Goal: Information Seeking & Learning: Check status

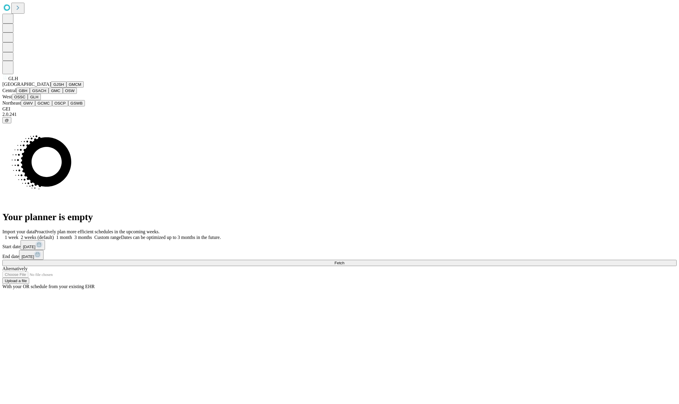
click at [9, 81] on span "GLH" at bounding box center [13, 78] width 10 height 5
click at [51, 88] on button "GJSH" at bounding box center [58, 84] width 15 height 6
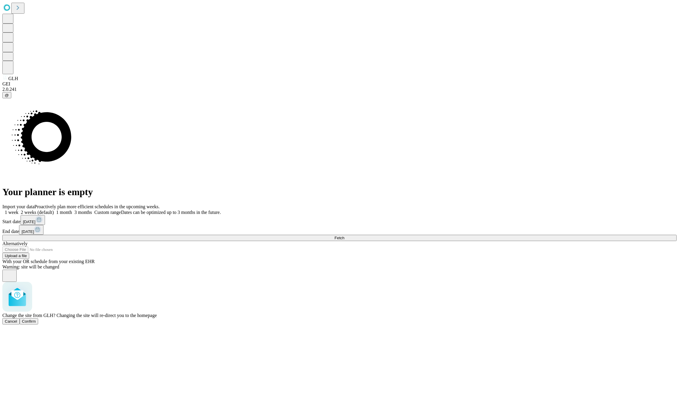
click at [36, 319] on span "Confirm" at bounding box center [29, 321] width 14 height 4
click at [45, 225] on button "[DATE]" at bounding box center [33, 220] width 24 height 10
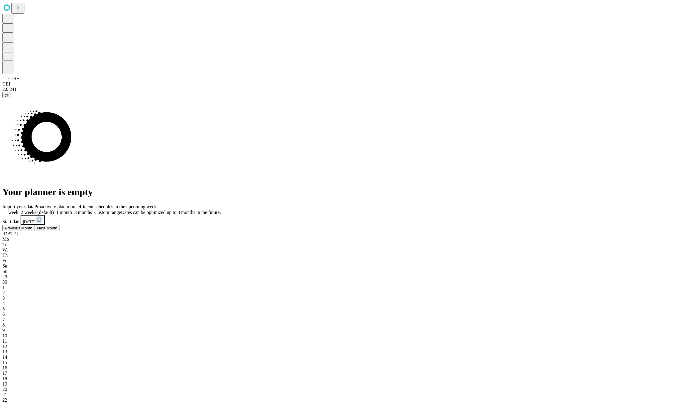
click at [32, 230] on span "Previous Month" at bounding box center [19, 228] width 28 height 4
click at [43, 231] on button "Next Month" at bounding box center [30, 228] width 25 height 6
click at [7, 274] on span "29" at bounding box center [4, 276] width 5 height 5
click at [35, 241] on button "Previous Month" at bounding box center [18, 238] width 32 height 6
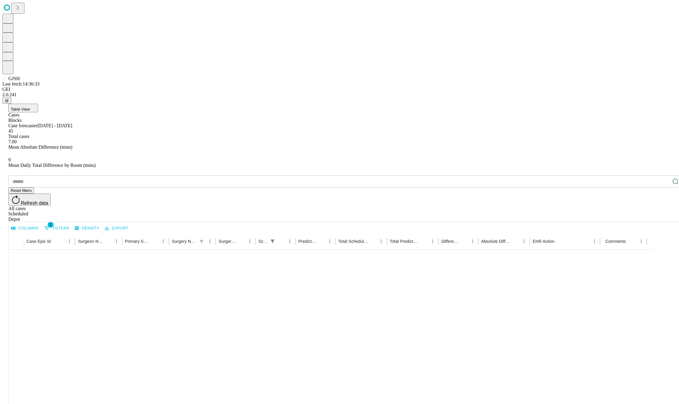
scroll to position [202, 0]
click at [237, 239] on div "Surgery Date" at bounding box center [228, 241] width 18 height 5
click at [40, 224] on button "Columns" at bounding box center [25, 228] width 30 height 9
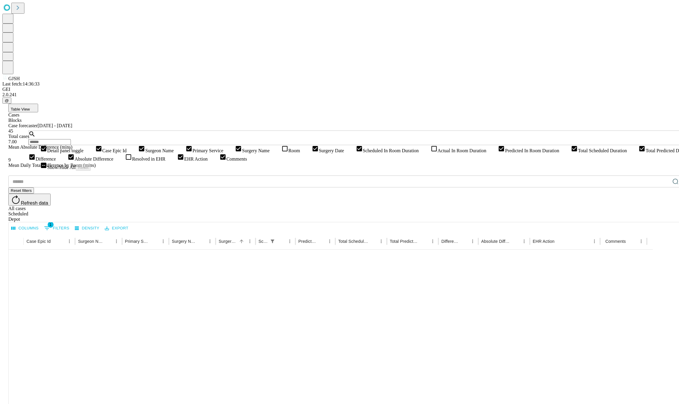
scroll to position [14, 0]
click at [431, 151] on icon at bounding box center [433, 148] width 5 height 5
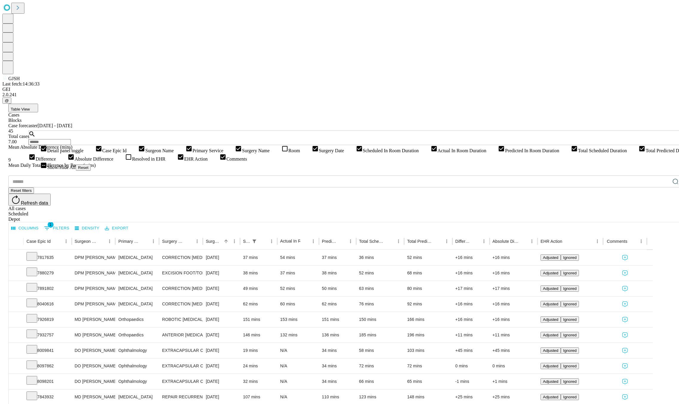
scroll to position [0, 0]
click at [258, 222] on div "Columns 1 Filters Density Export" at bounding box center [345, 227] width 673 height 11
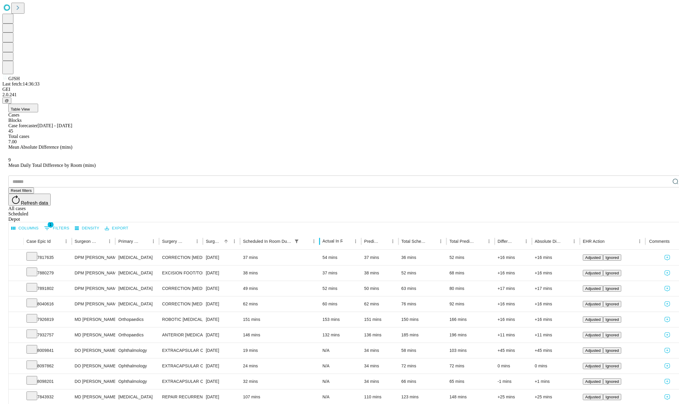
drag, startPoint x: 297, startPoint y: 124, endPoint x: 339, endPoint y: 123, distance: 42.3
click at [321, 233] on div at bounding box center [319, 241] width 3 height 17
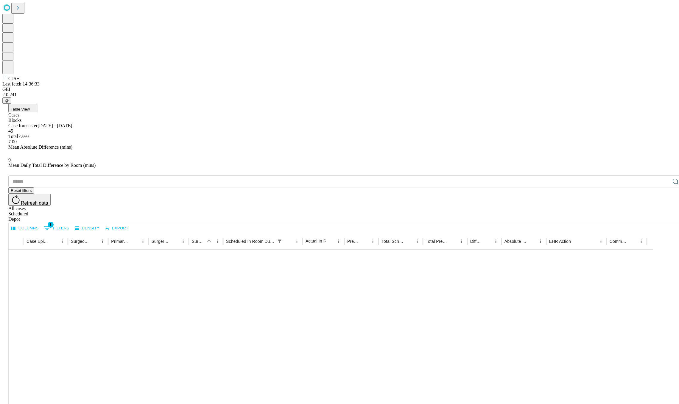
scroll to position [196, 0]
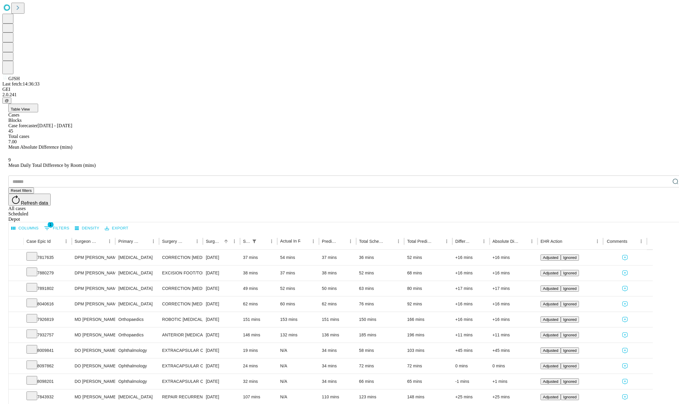
click at [71, 223] on button "1 Filters" at bounding box center [57, 228] width 28 height 10
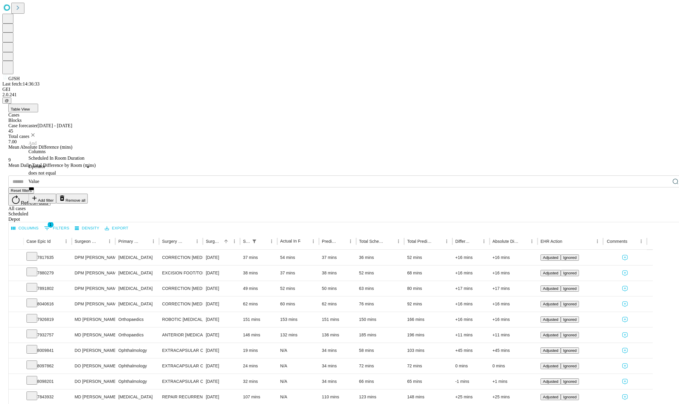
click at [88, 194] on button "Remove all" at bounding box center [72, 199] width 32 height 10
click at [174, 175] on div "​ Reset filters Refresh data All cases Scheduled Depot" at bounding box center [345, 198] width 674 height 46
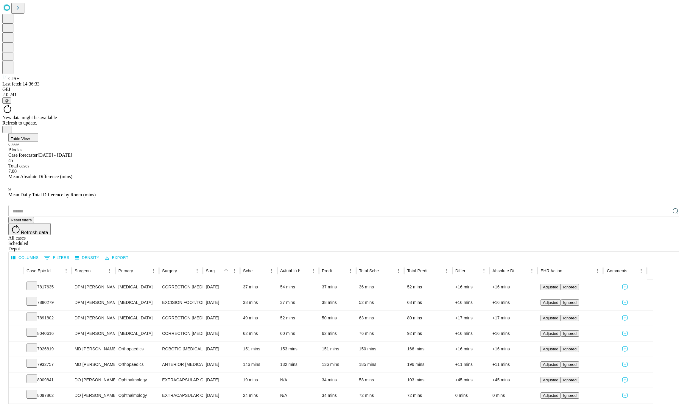
click at [10, 81] on span "GJSH" at bounding box center [13, 78] width 11 height 5
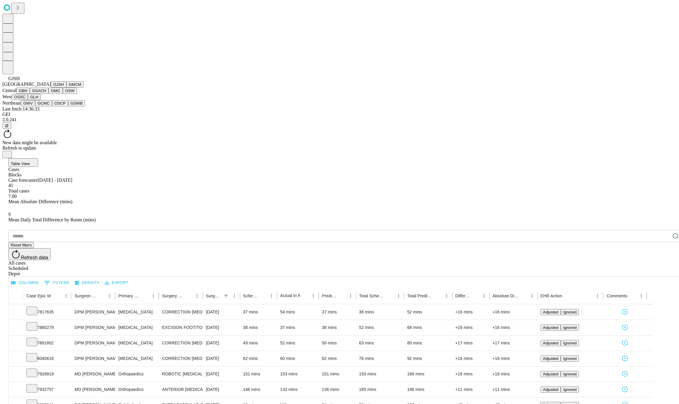
click at [28, 100] on button "OSSC" at bounding box center [20, 97] width 16 height 6
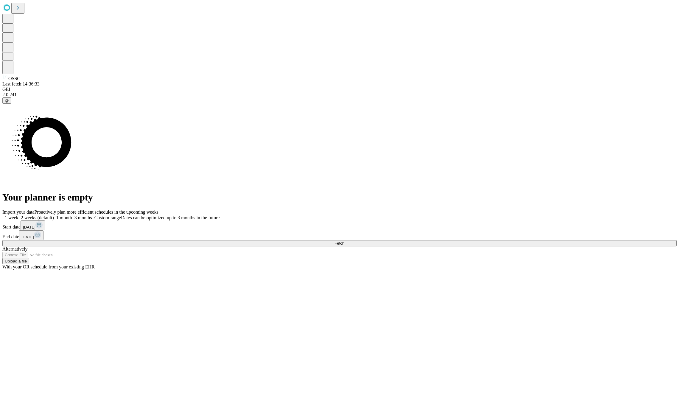
click at [503, 246] on button "Fetch" at bounding box center [339, 243] width 674 height 6
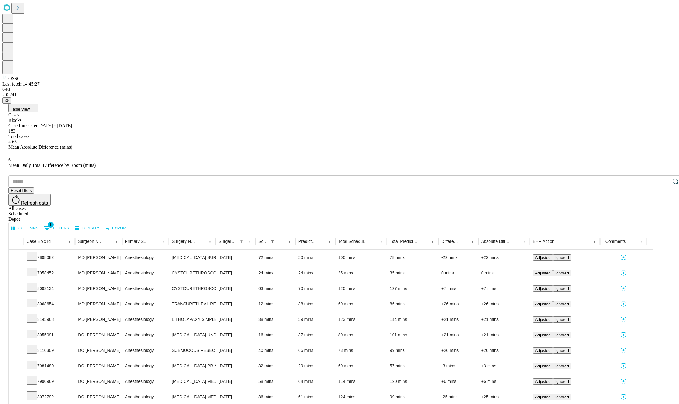
click at [51, 224] on icon "Show filters" at bounding box center [46, 227] width 7 height 7
click at [88, 194] on button "Remove all" at bounding box center [72, 199] width 32 height 10
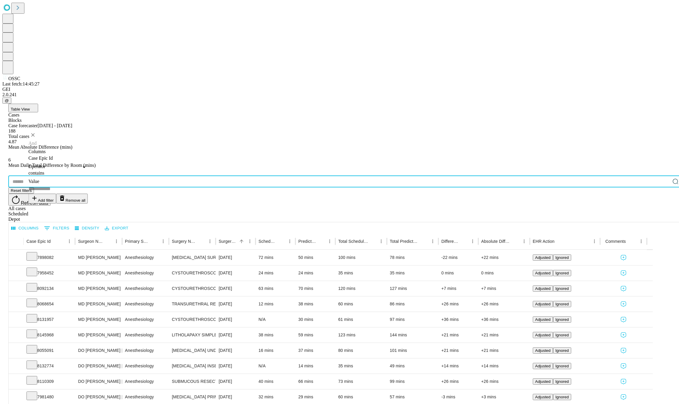
click at [51, 175] on input "text" at bounding box center [339, 181] width 662 height 12
click at [52, 175] on input "text" at bounding box center [339, 181] width 662 height 12
type input "*"
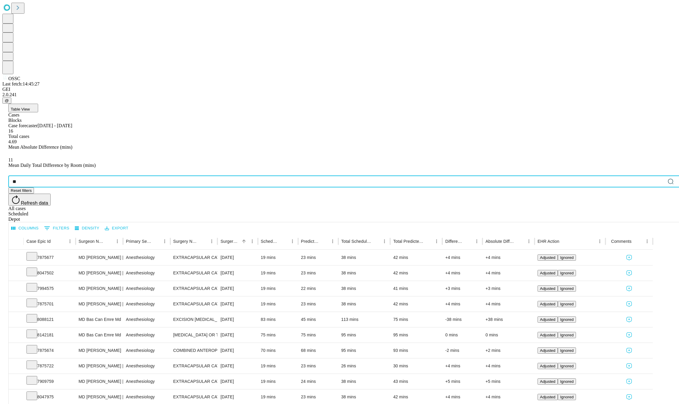
type input "*"
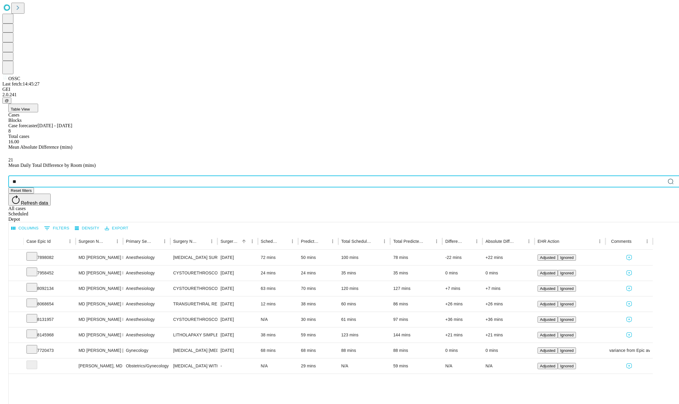
type input "*"
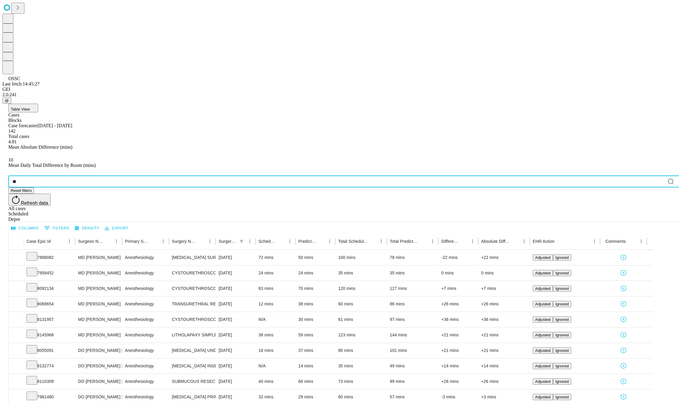
type input "*"
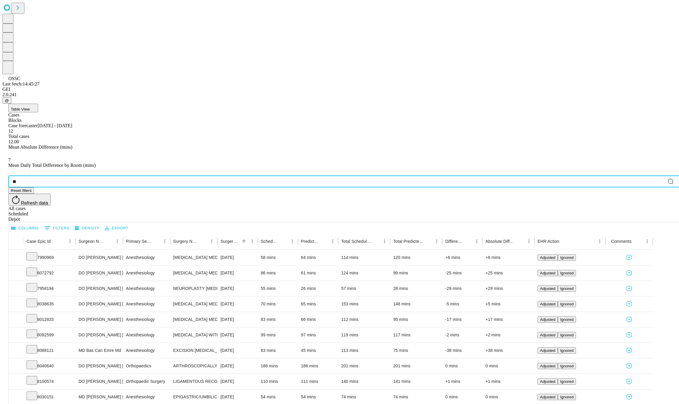
type input "*"
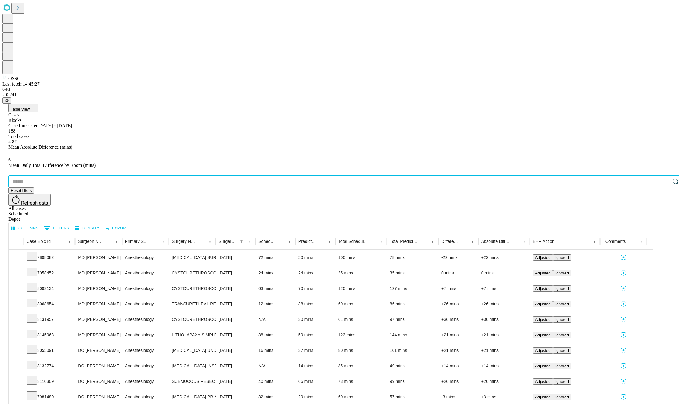
click at [326, 175] on div "​ Reset filters Refresh data All cases Scheduled Depot" at bounding box center [345, 198] width 674 height 46
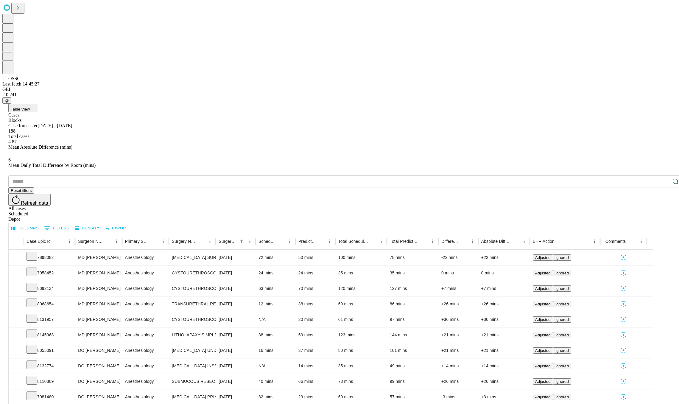
click at [668, 216] on div "Depot" at bounding box center [345, 218] width 674 height 5
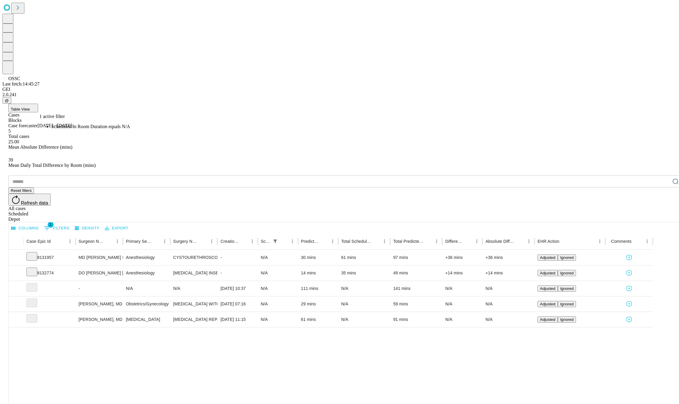
click at [71, 223] on button "1 Filters" at bounding box center [57, 228] width 28 height 10
click at [183, 104] on div "Table View Cases Blocks Case forecaster [DATE] - [DATE] 5 Total cases 25.00 Mea…" at bounding box center [345, 311] width 686 height 414
